Goal: Find specific page/section: Find specific page/section

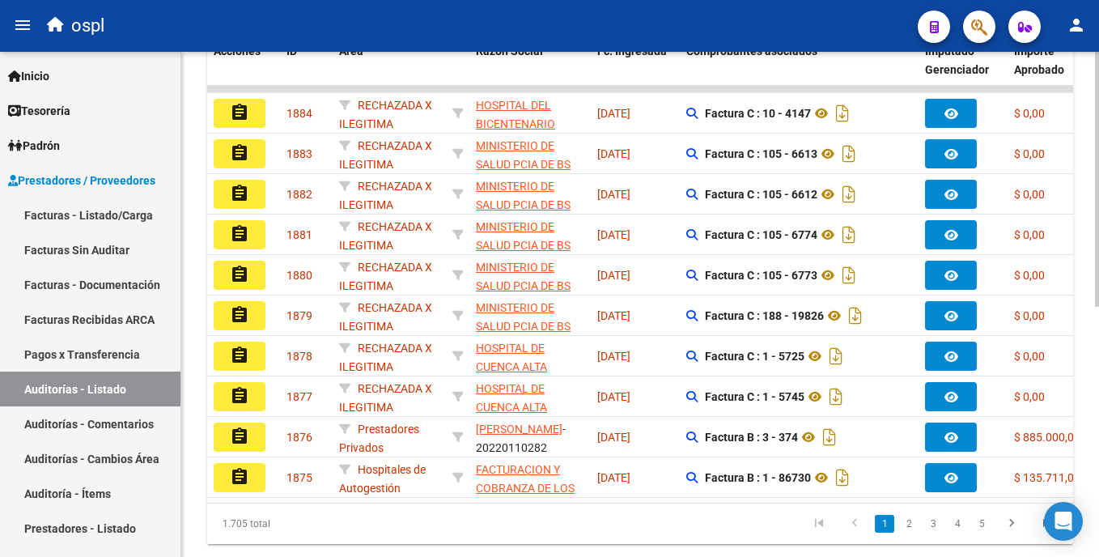
scroll to position [497, 0]
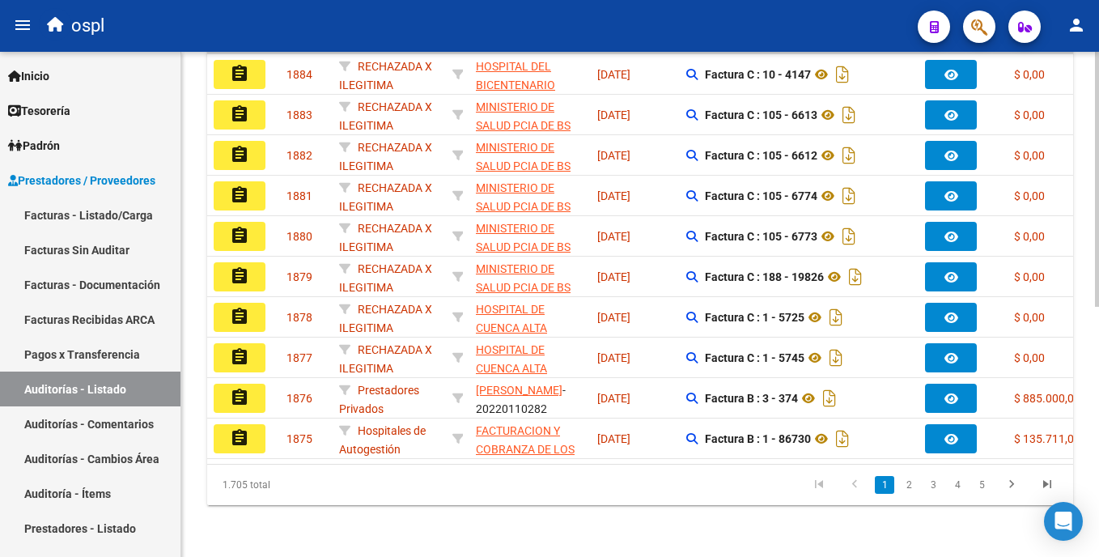
click at [1076, 430] on div "PRESTADORES -> Auditoría de Comprobantes / Prestaciones add Crear Auditoría clo…" at bounding box center [642, 62] width 922 height 989
click at [912, 481] on link "2" at bounding box center [908, 485] width 19 height 18
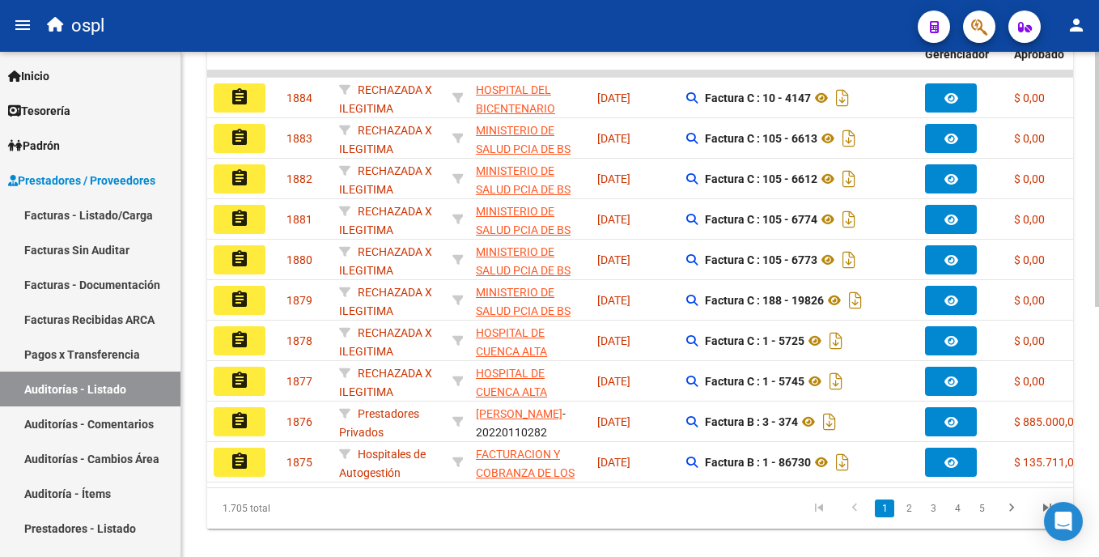
click at [1079, 417] on div "PRESTADORES -> Auditoría de Comprobantes / Prestaciones add Crear Auditoría clo…" at bounding box center [642, 85] width 922 height 989
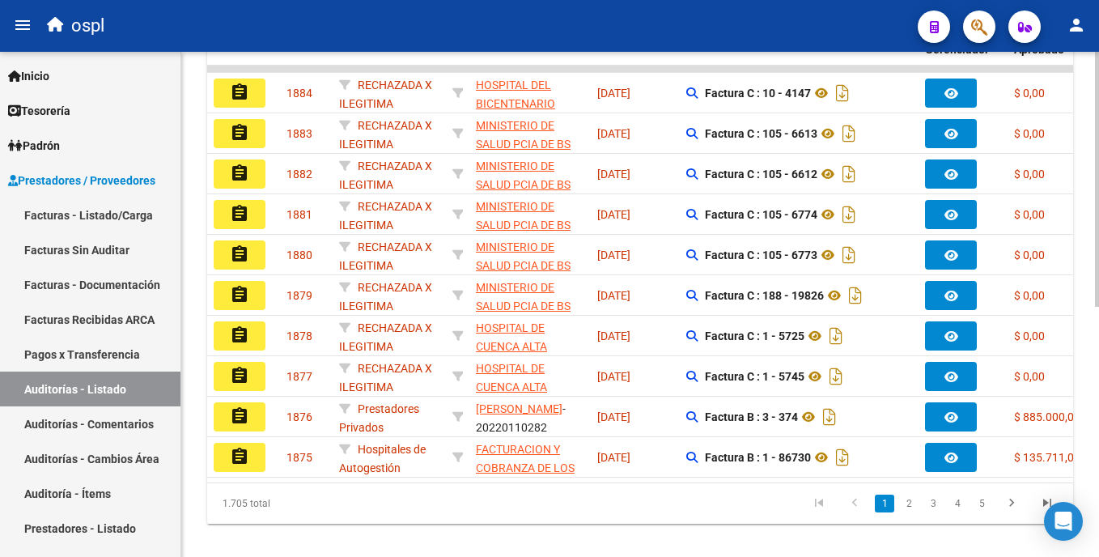
scroll to position [0, 757]
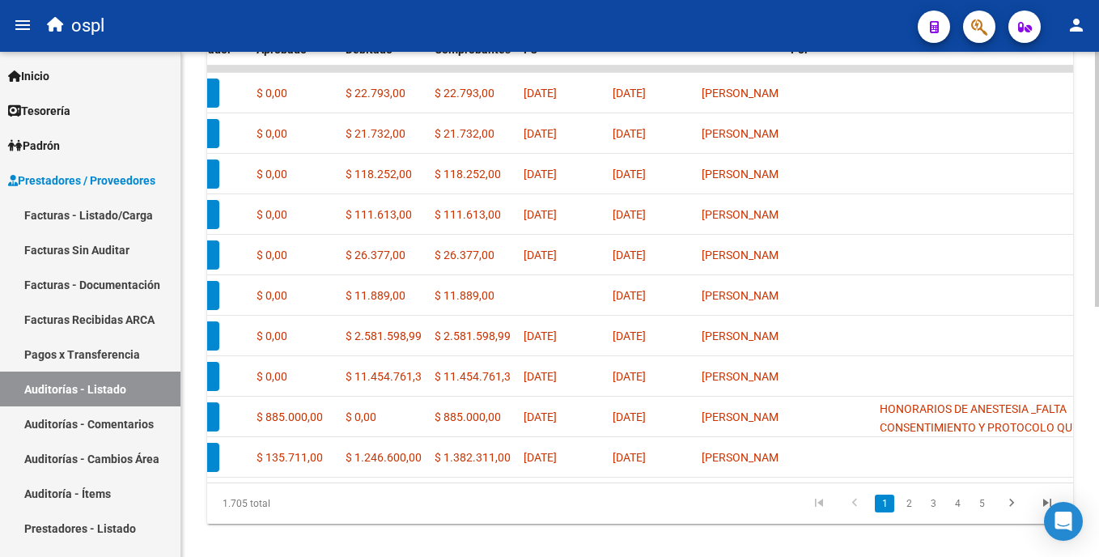
click at [884, 481] on datatable-body "assignment 1884 RECHAZADA X ILEGITIMA HOSPITAL DEL BICENTENARIO [PERSON_NAME] -…" at bounding box center [640, 274] width 866 height 417
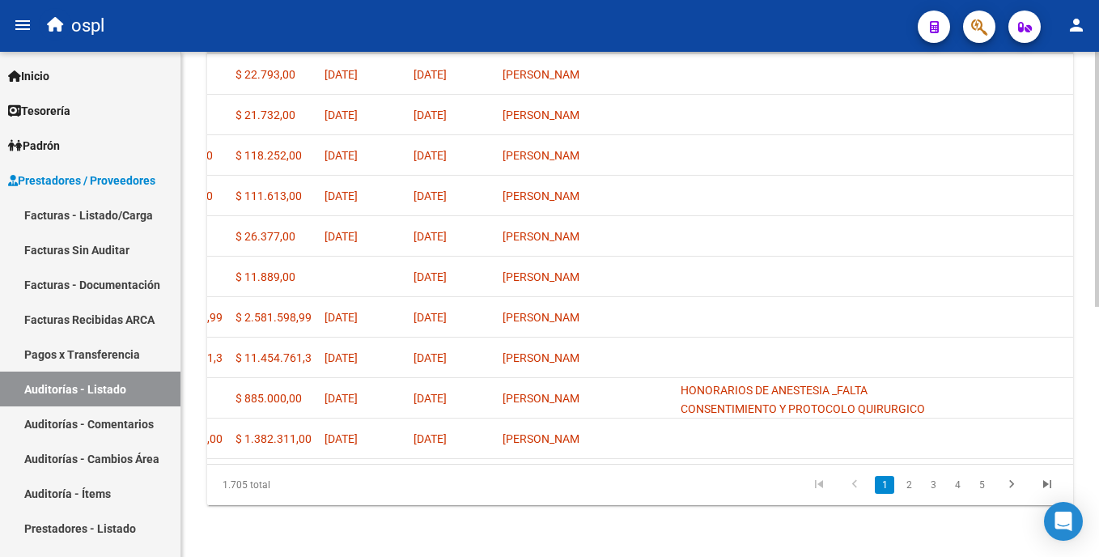
scroll to position [497, 0]
click at [1098, 401] on html "menu ospl person Firma Express Inicio Calendario SSS Instructivos Contacto OS T…" at bounding box center [549, 278] width 1099 height 557
click at [909, 481] on link "2" at bounding box center [908, 485] width 19 height 18
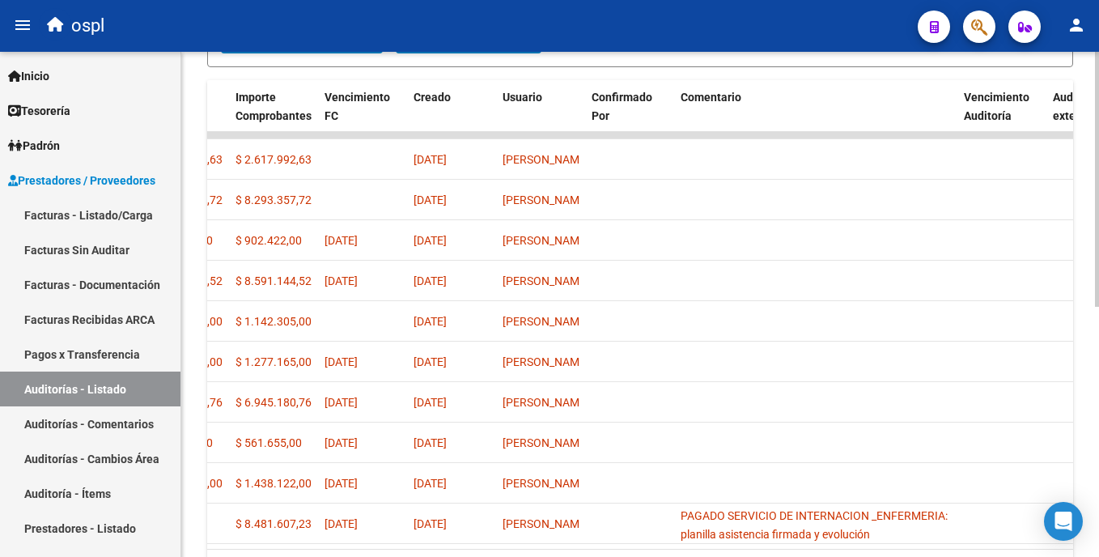
click at [1098, 352] on html "menu ospl person Firma Express Inicio Calendario SSS Instructivos Contacto OS T…" at bounding box center [549, 278] width 1099 height 557
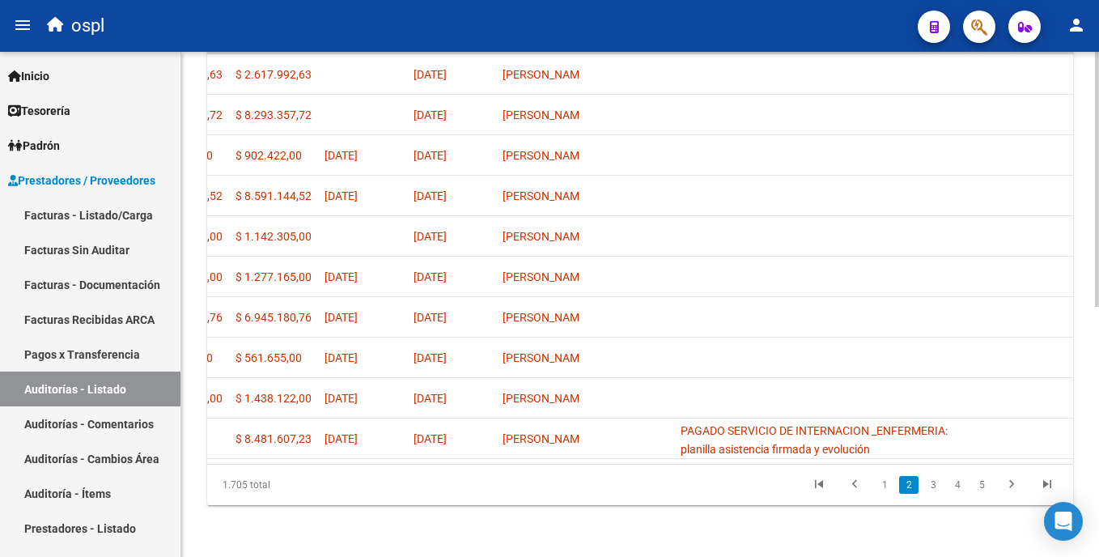
click at [1095, 437] on div at bounding box center [1097, 429] width 4 height 255
click at [933, 481] on link "3" at bounding box center [932, 485] width 19 height 18
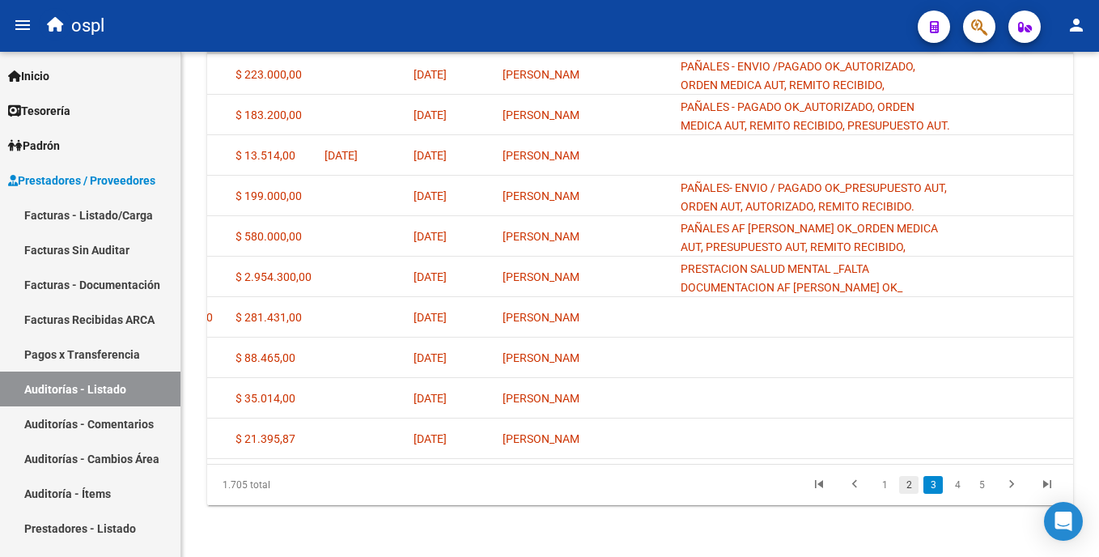
click at [912, 484] on link "2" at bounding box center [908, 485] width 19 height 18
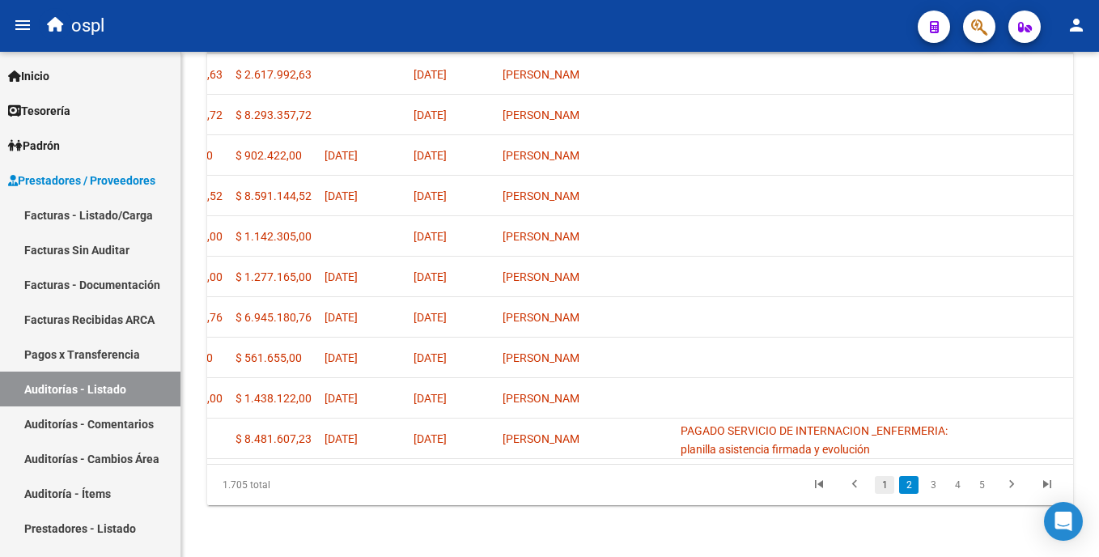
click at [888, 494] on link "1" at bounding box center [884, 485] width 19 height 18
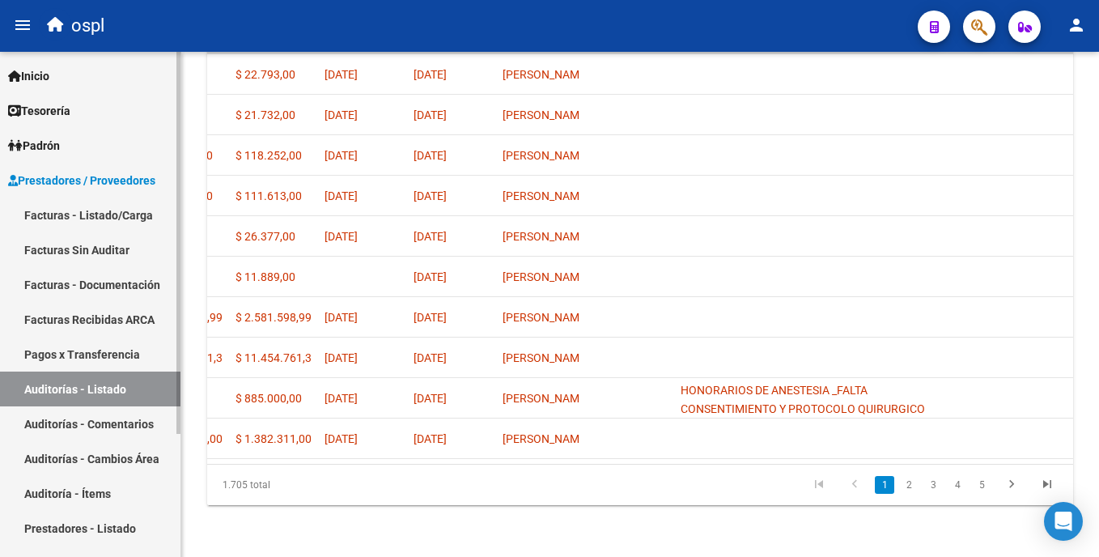
click at [102, 221] on link "Facturas - Listado/Carga" at bounding box center [90, 214] width 180 height 35
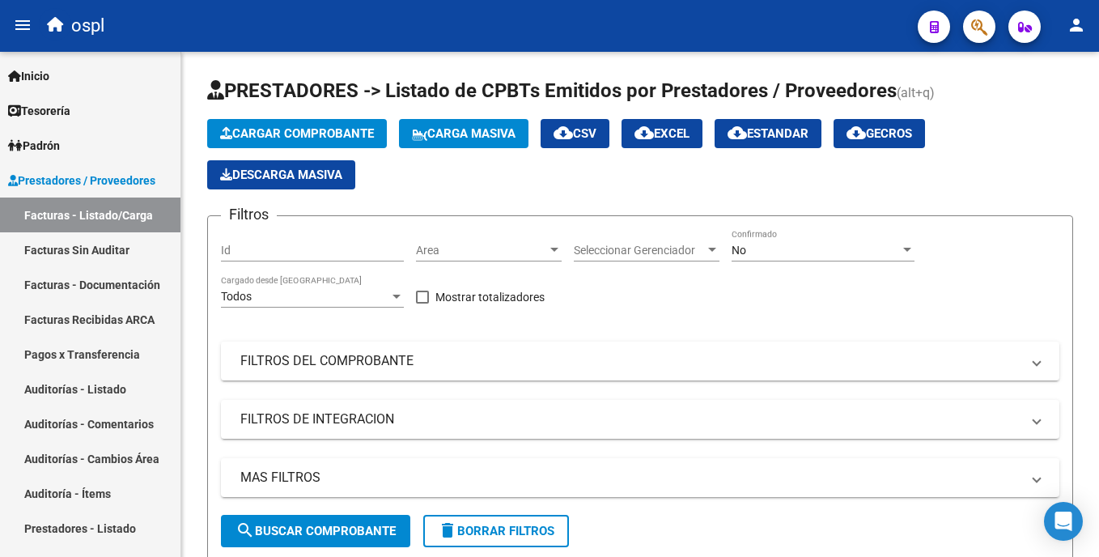
click at [426, 259] on div "Area Area" at bounding box center [489, 245] width 146 height 32
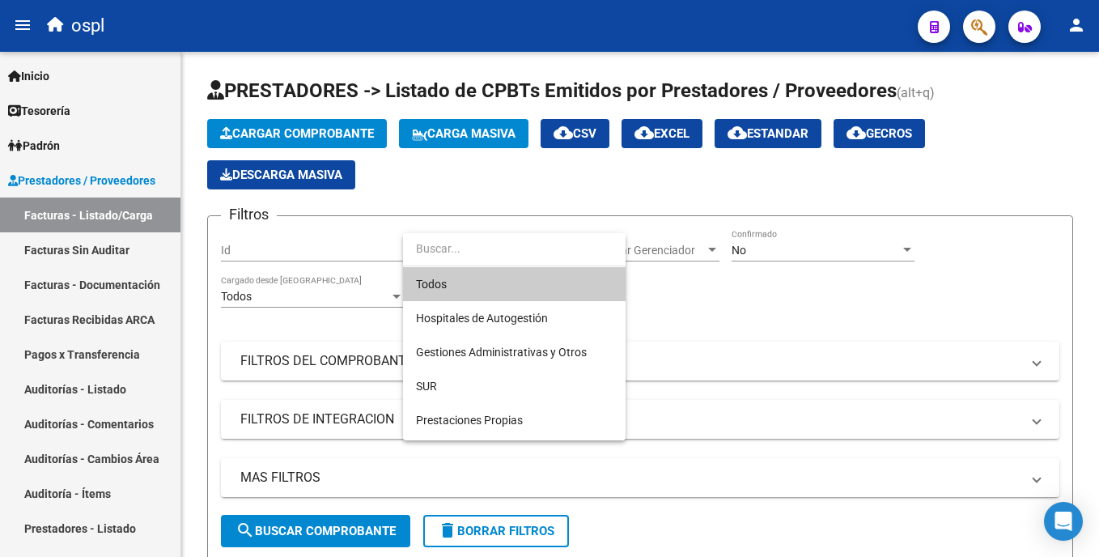
scroll to position [181, 0]
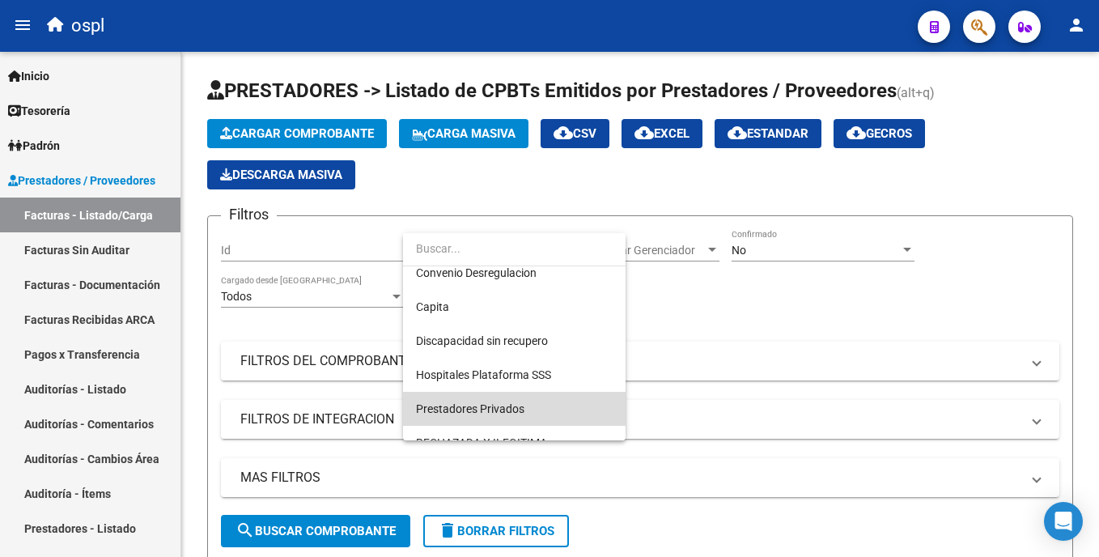
click at [583, 403] on span "Prestadores Privados" at bounding box center [514, 409] width 197 height 34
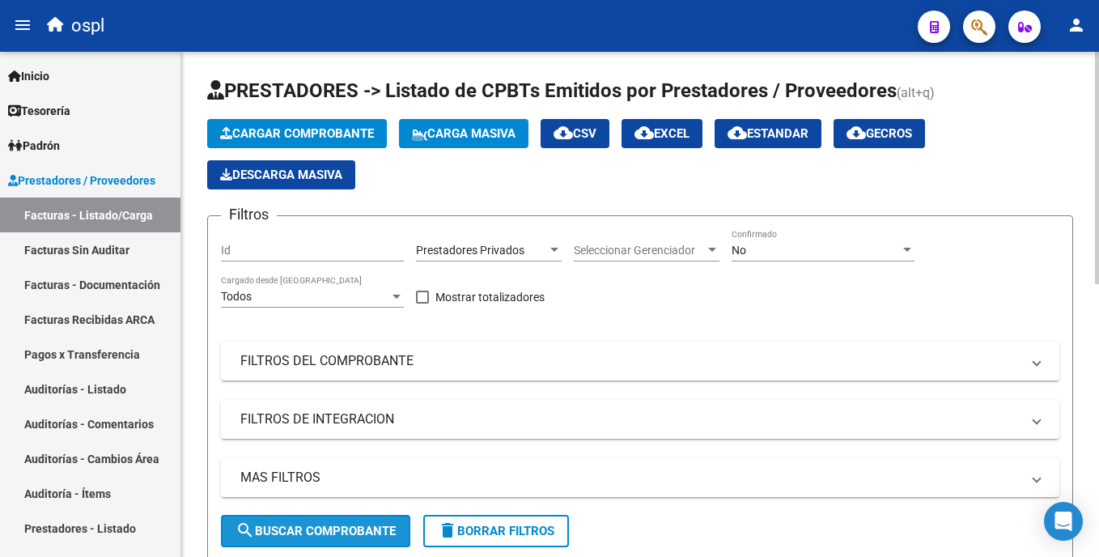
click at [371, 524] on span "search Buscar Comprobante" at bounding box center [315, 531] width 160 height 15
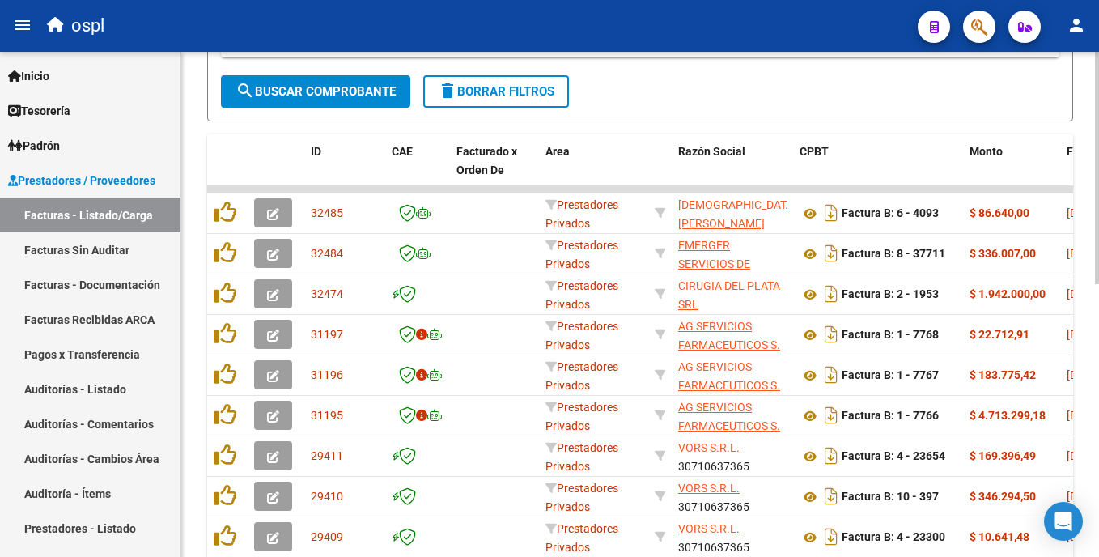
scroll to position [441, 0]
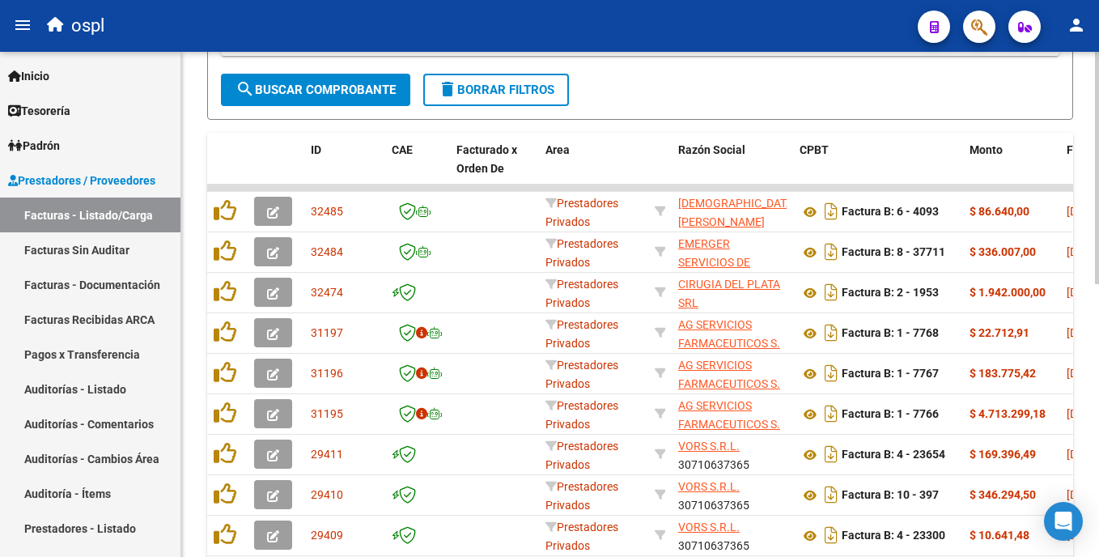
click at [1058, 475] on div "Video tutorial PRESTADORES -> Listado de CPBTs Emitidos por Prestadores / Prove…" at bounding box center [642, 152] width 922 height 1083
click at [253, 161] on datatable-header-cell at bounding box center [276, 168] width 57 height 71
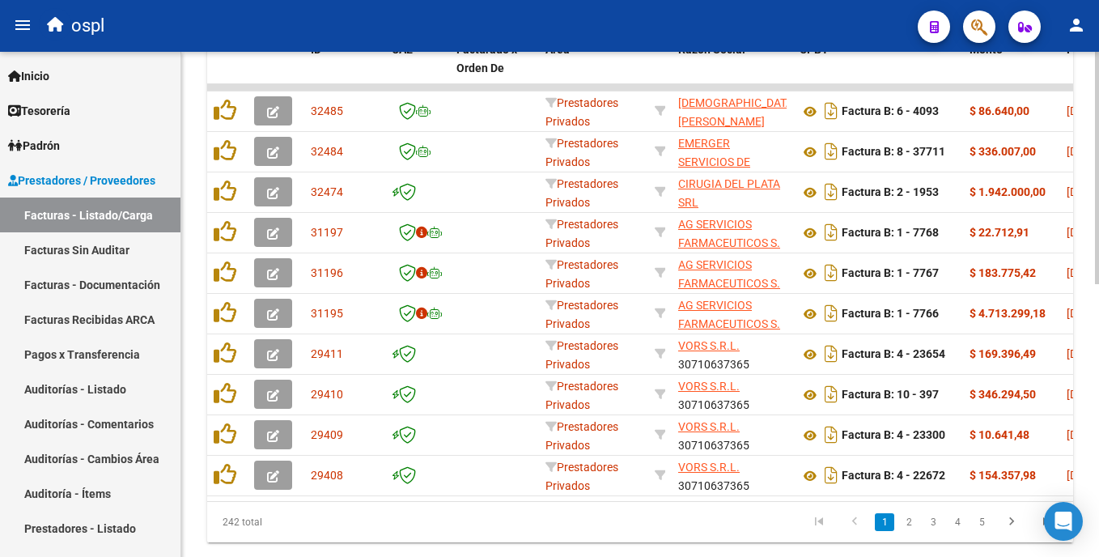
scroll to position [545, 0]
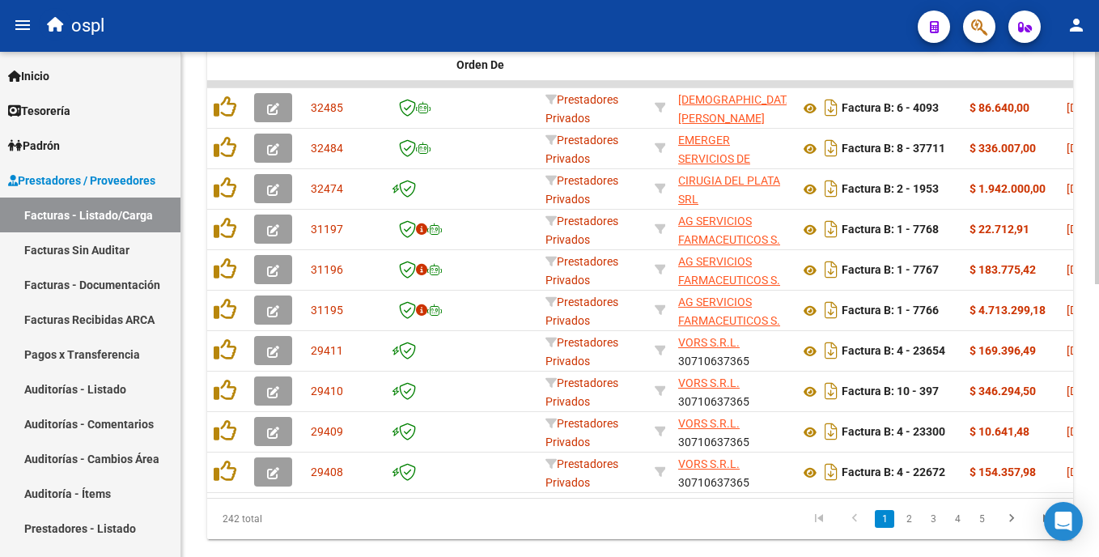
click at [1098, 362] on html "menu ospl person Firma Express Inicio Calendario SSS Instructivos Contacto OS T…" at bounding box center [549, 278] width 1099 height 557
